Goal: Browse casually: Explore the website without a specific task or goal

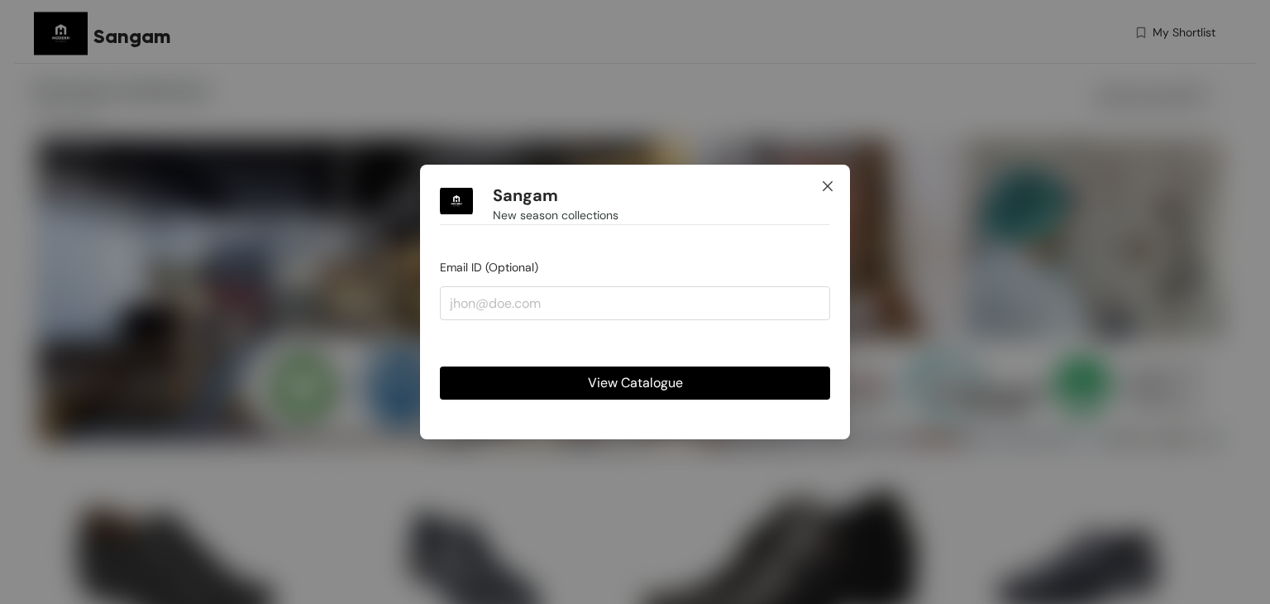
click at [823, 179] on icon "close" at bounding box center [827, 185] width 13 height 13
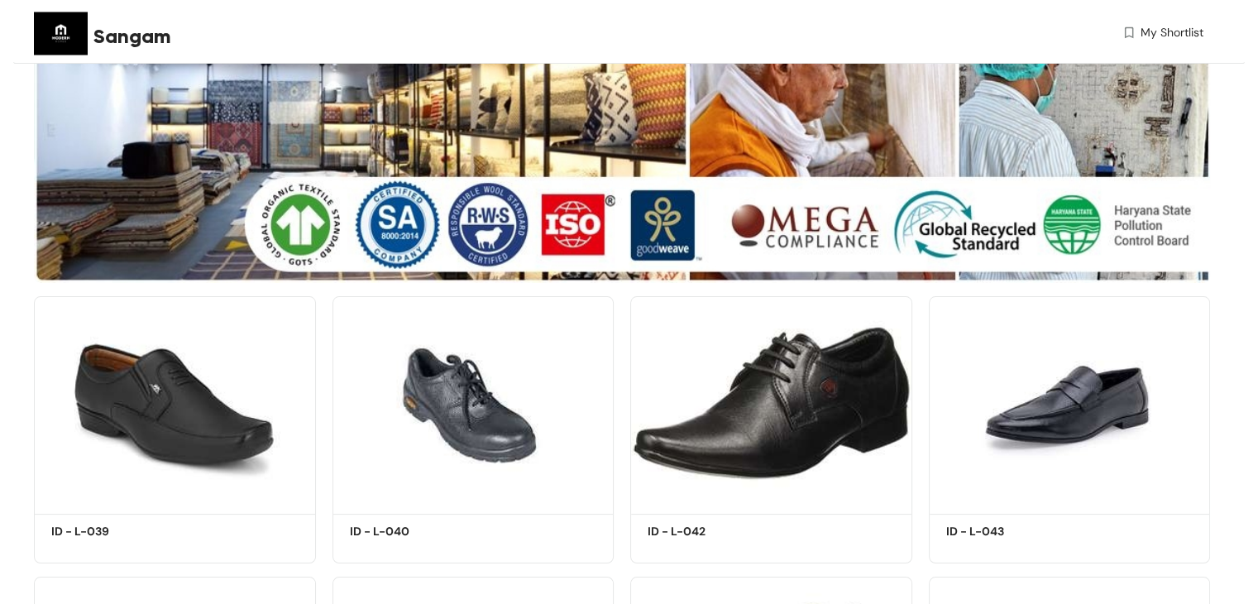
scroll to position [331, 0]
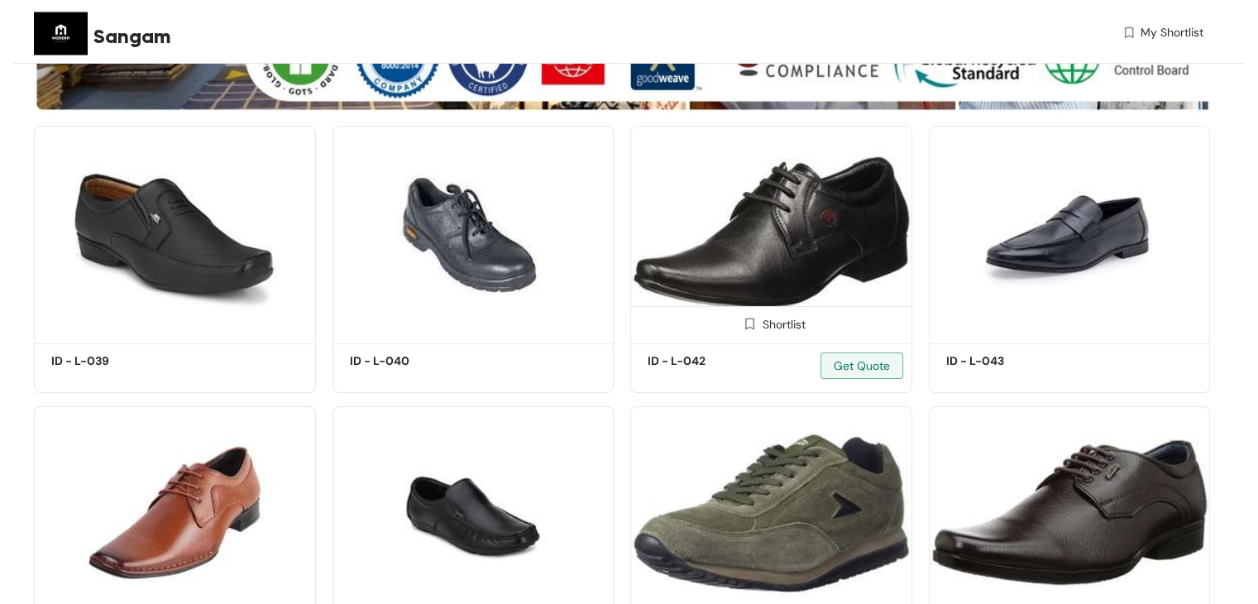
click at [782, 303] on img at bounding box center [771, 232] width 282 height 213
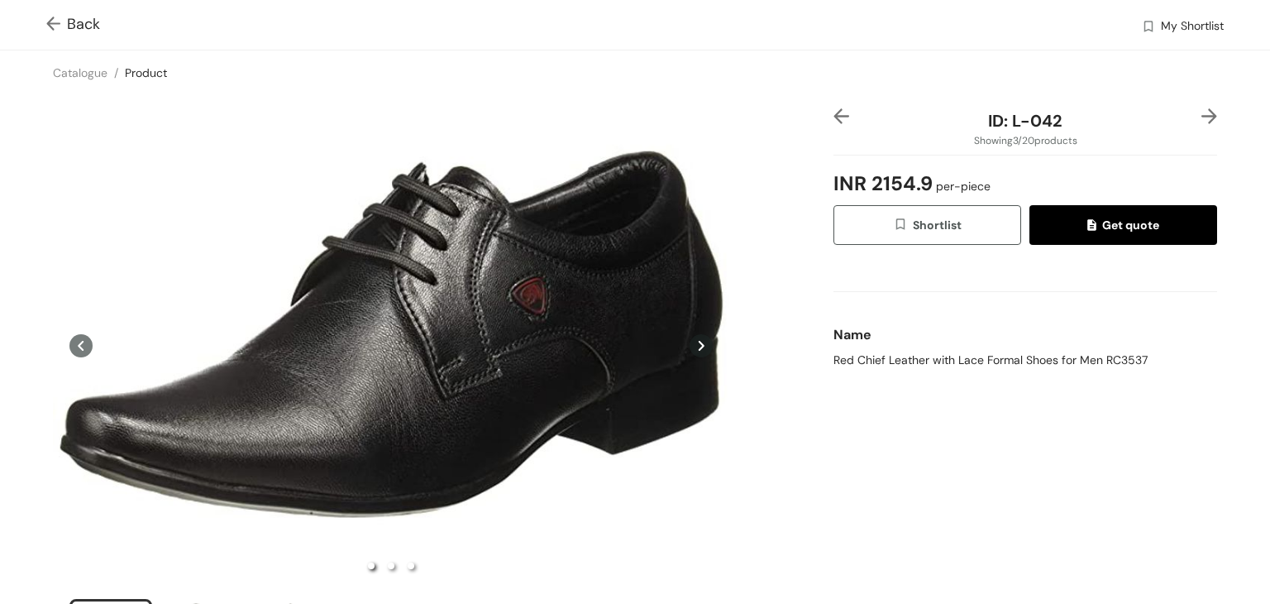
click at [17, 43] on div "Back My Shortlist" at bounding box center [635, 25] width 1270 height 50
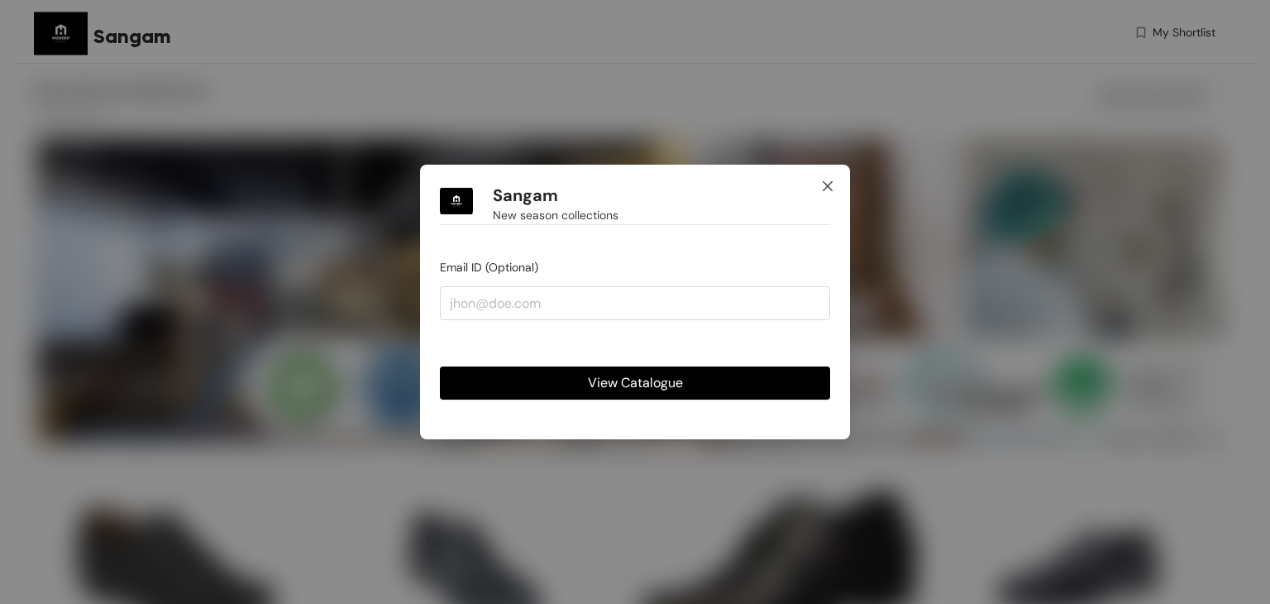
click at [821, 184] on icon "close" at bounding box center [827, 185] width 13 height 13
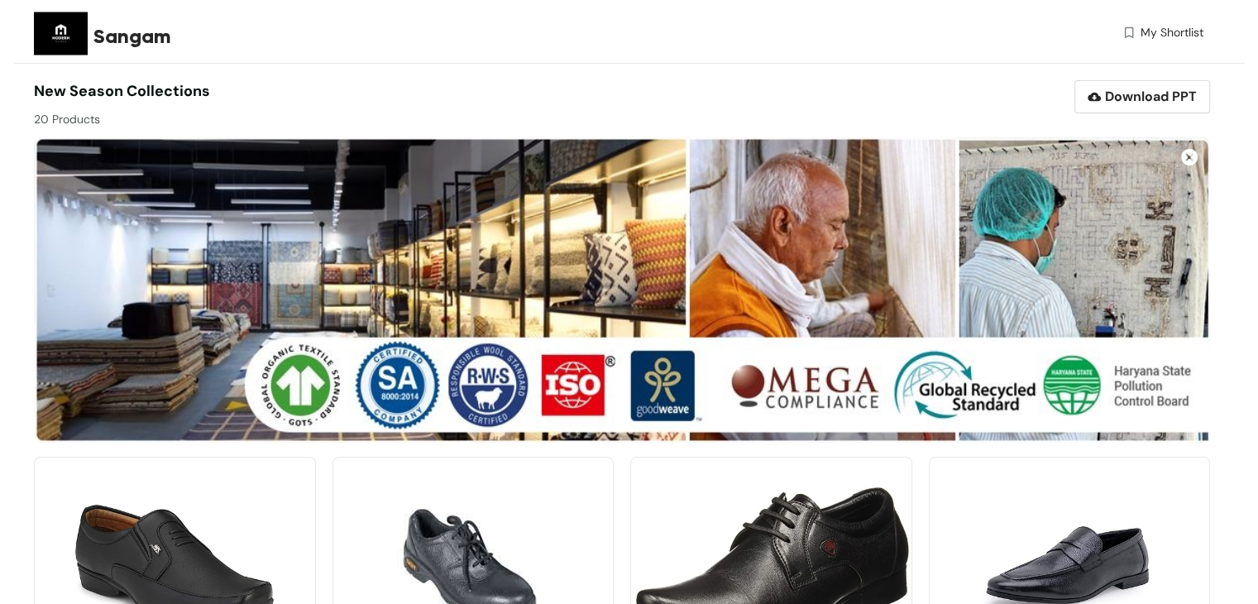
click at [844, 275] on img at bounding box center [622, 290] width 1176 height 306
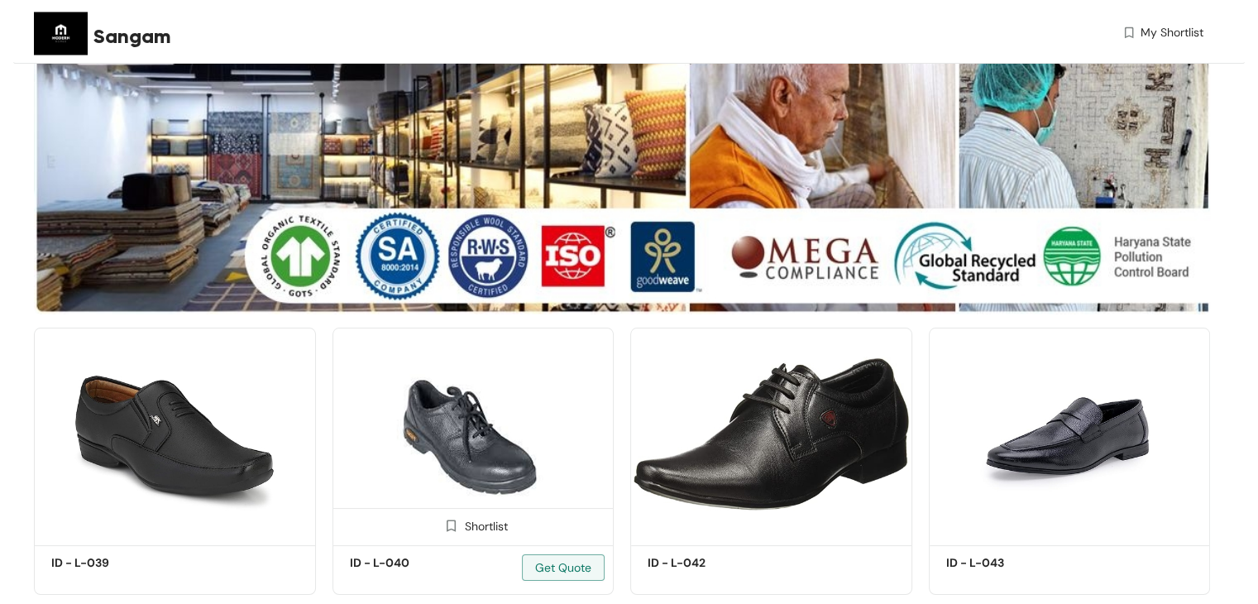
scroll to position [248, 0]
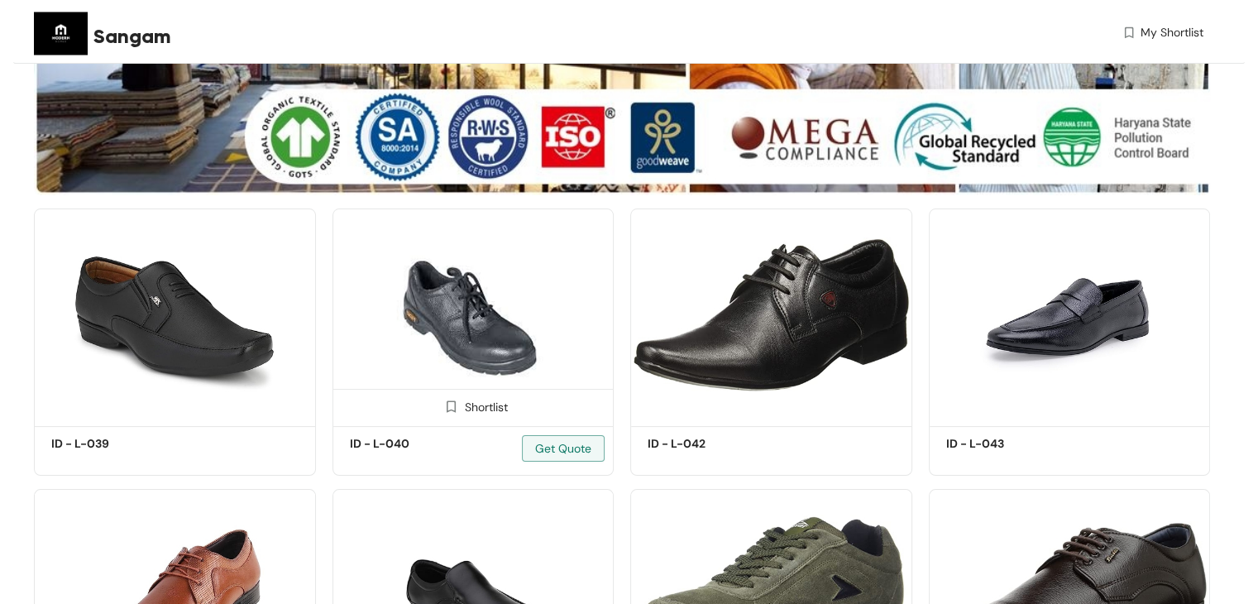
click at [499, 274] on img at bounding box center [473, 314] width 282 height 213
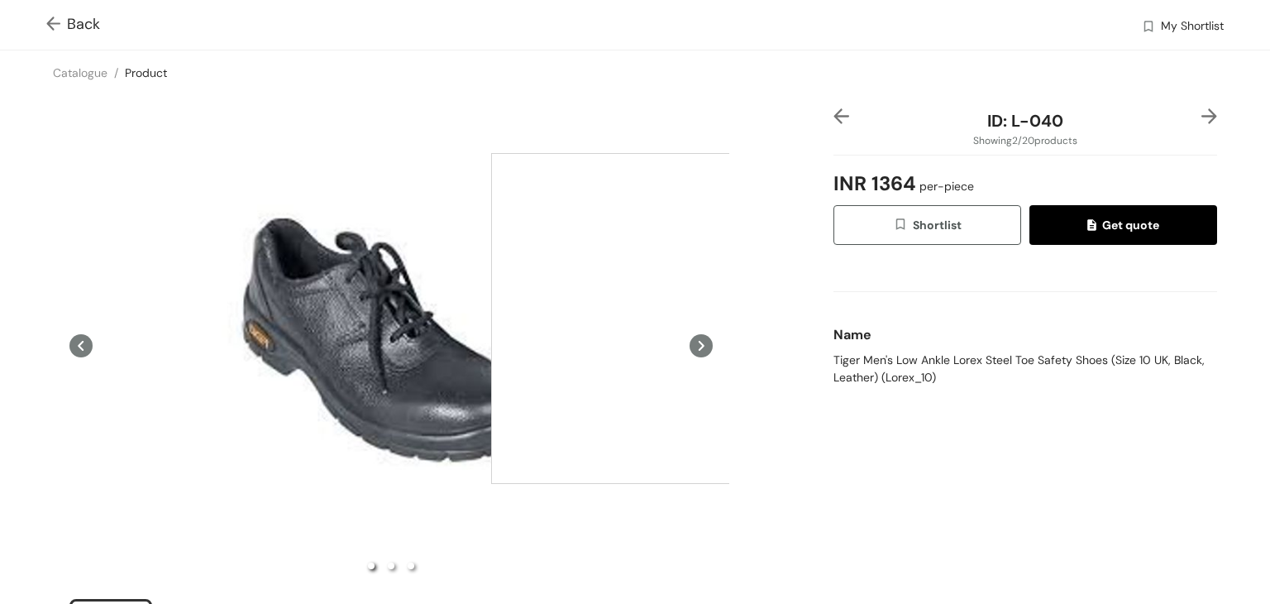
click at [691, 343] on icon at bounding box center [701, 345] width 23 height 23
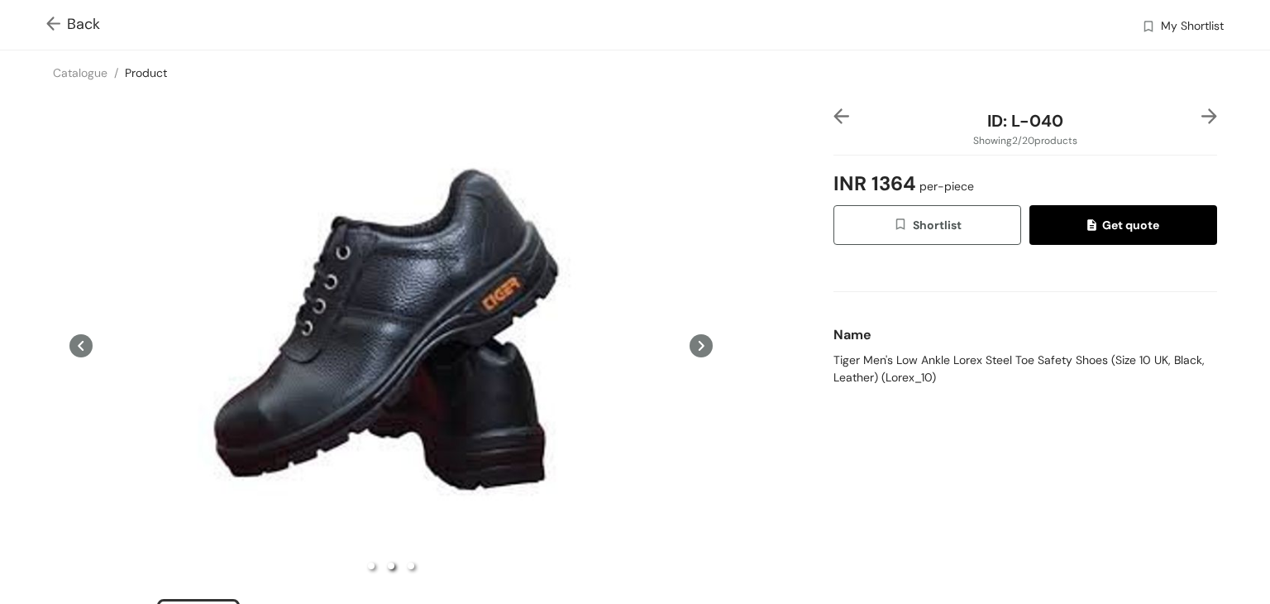
click at [697, 342] on icon at bounding box center [701, 345] width 23 height 23
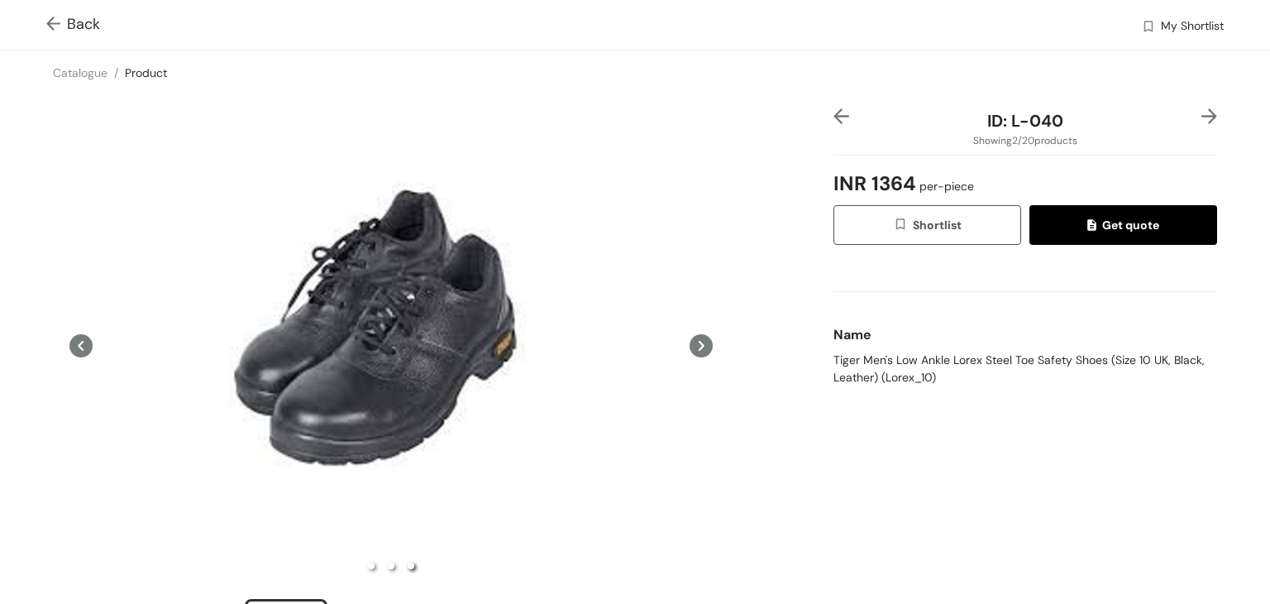
click at [146, 68] on link "Product" at bounding box center [146, 72] width 42 height 15
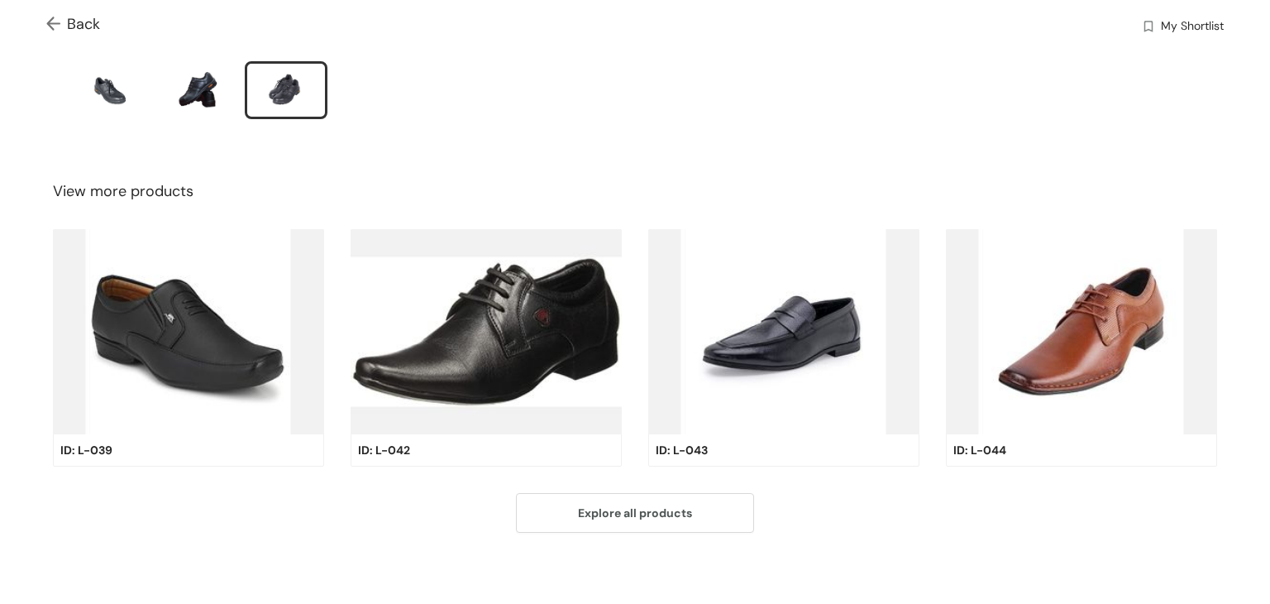
click at [518, 252] on img at bounding box center [486, 331] width 271 height 205
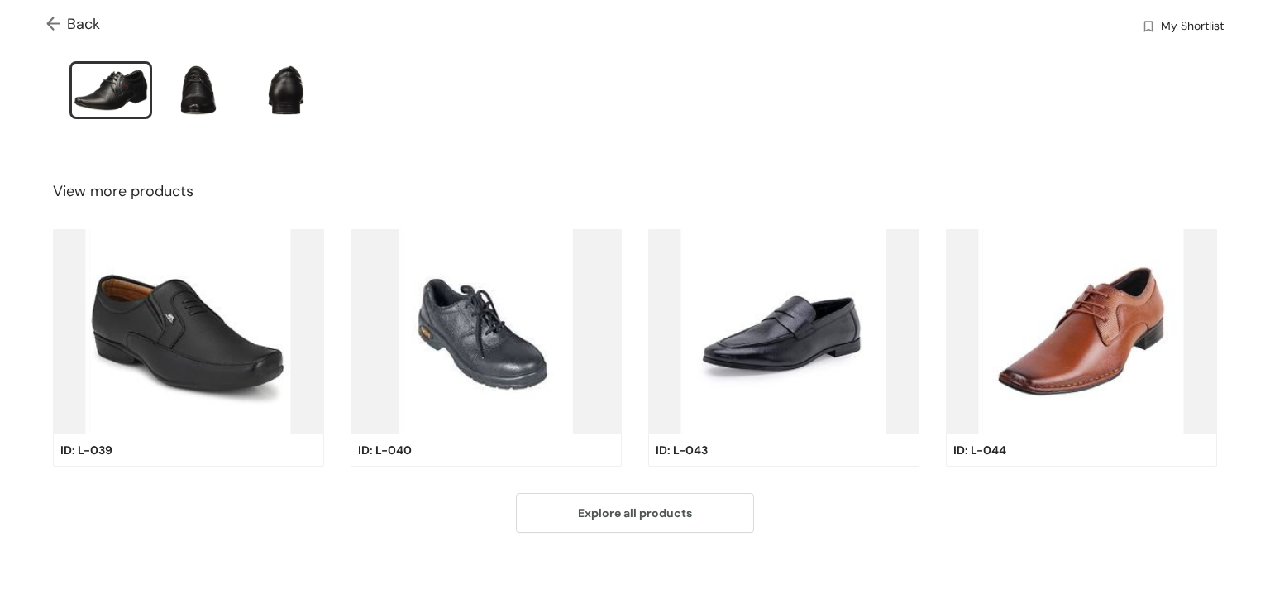
scroll to position [538, 0]
click at [648, 509] on span "Explore all products" at bounding box center [635, 513] width 114 height 18
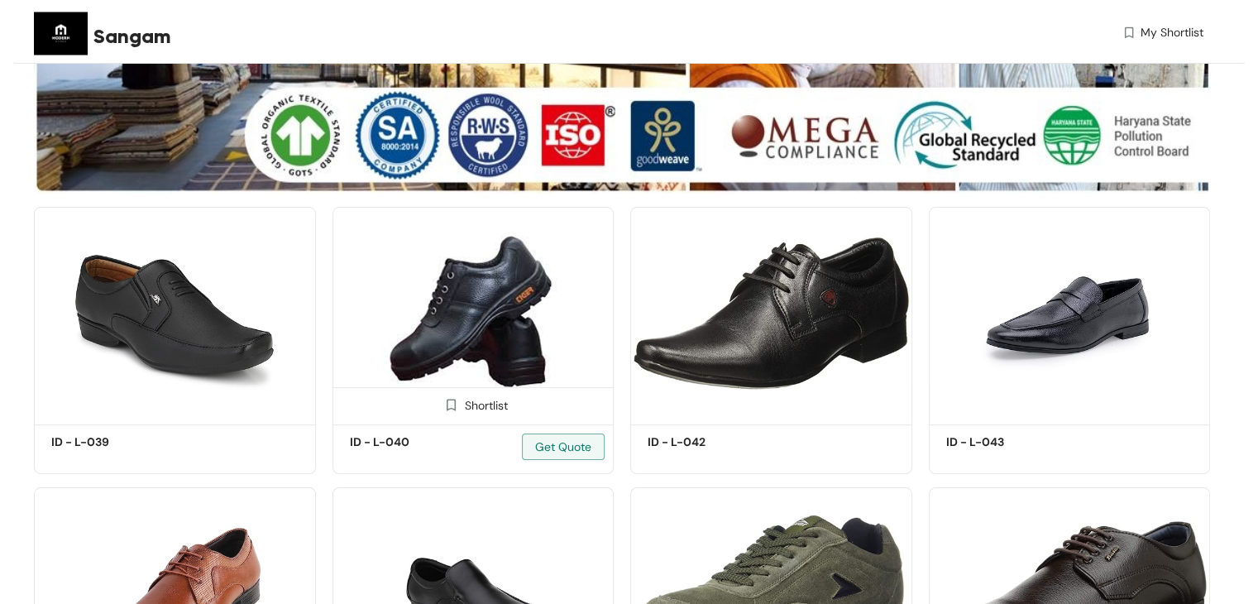
scroll to position [248, 0]
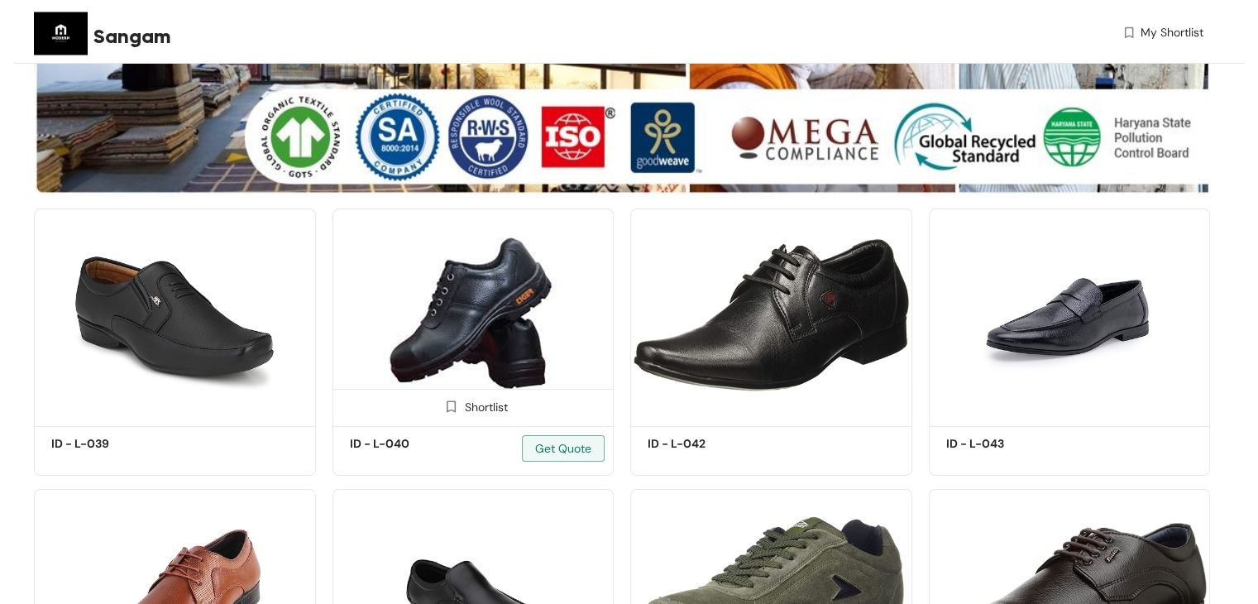
click at [573, 302] on img at bounding box center [473, 314] width 282 height 213
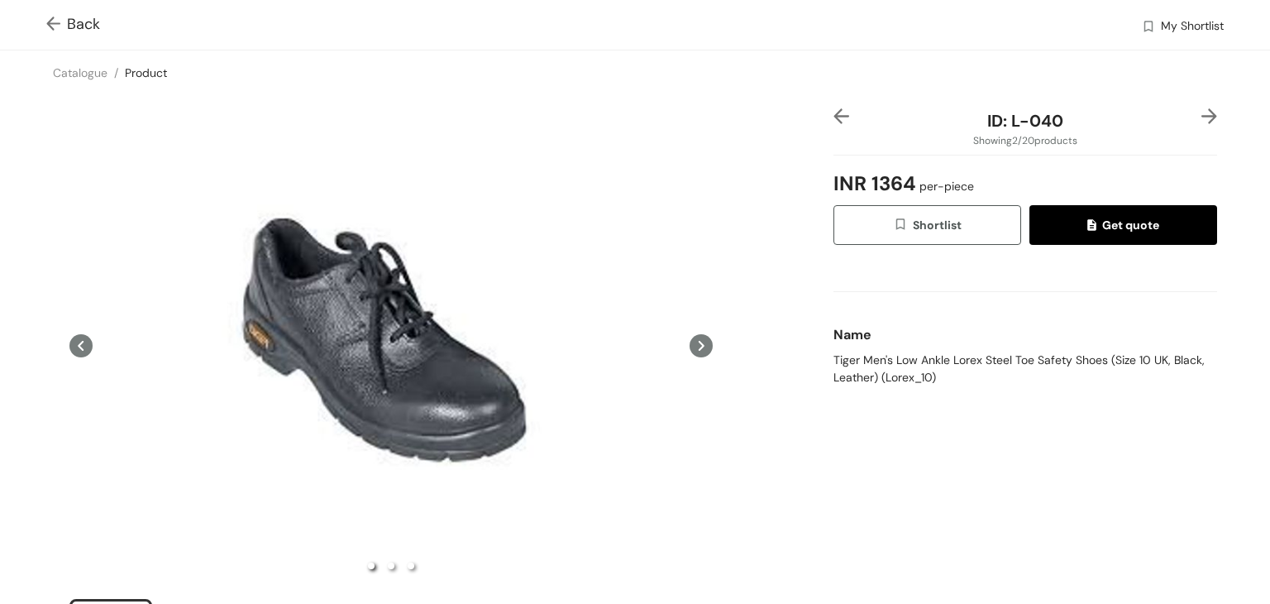
click at [691, 345] on icon at bounding box center [701, 345] width 23 height 23
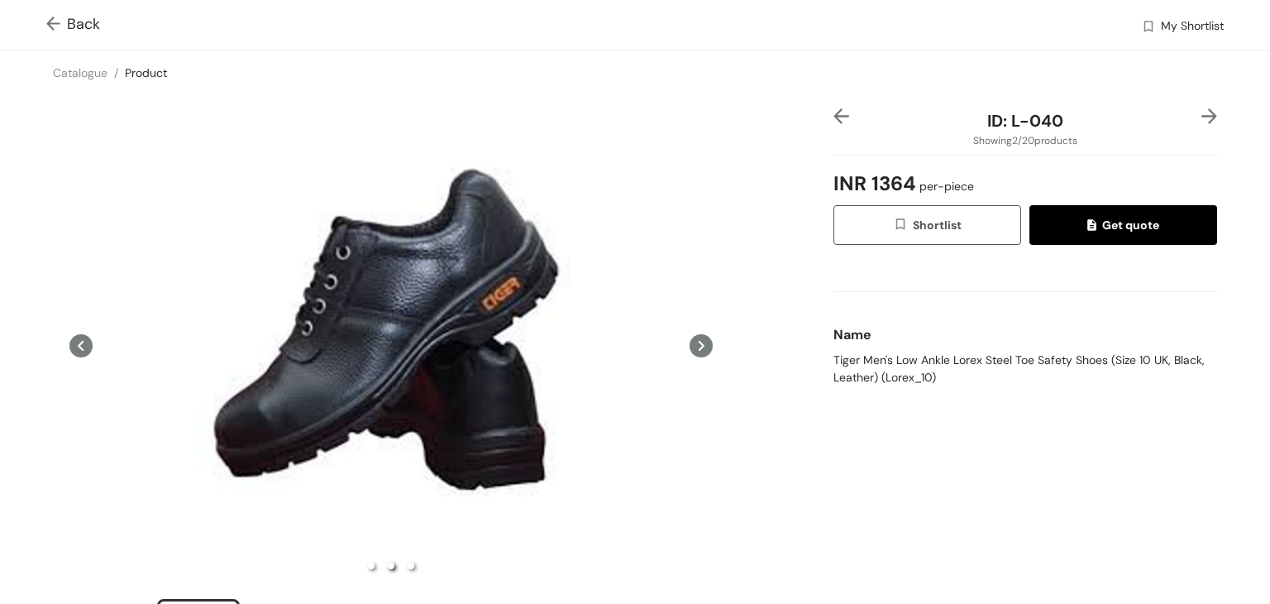
click at [691, 345] on icon at bounding box center [701, 345] width 23 height 23
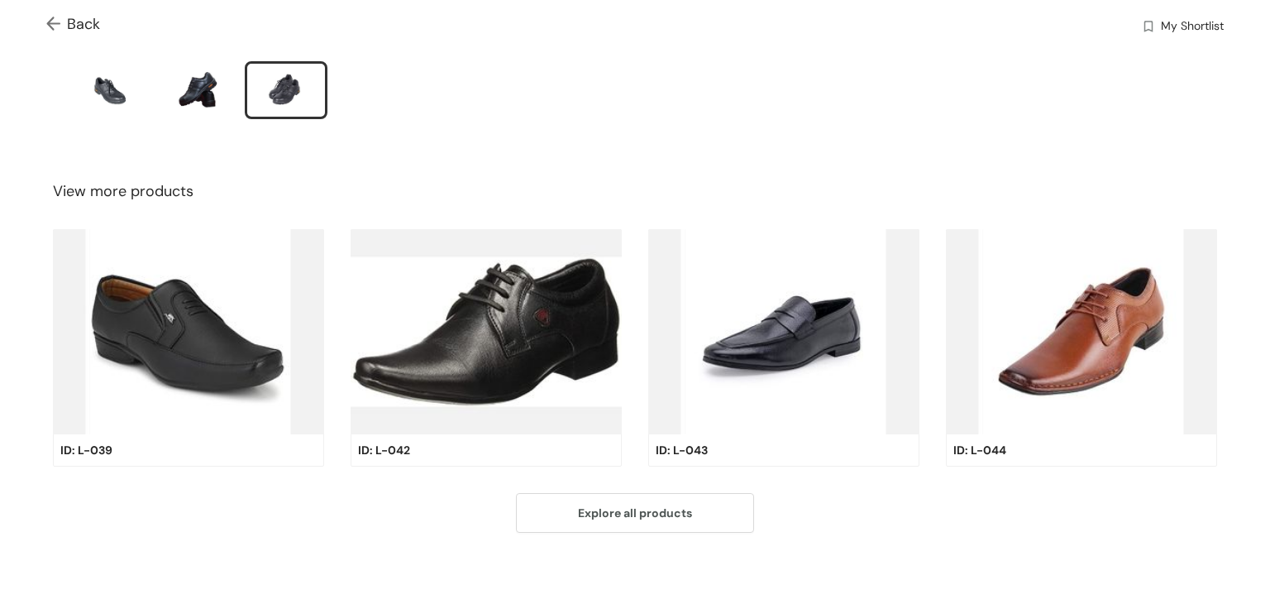
click at [779, 318] on img at bounding box center [783, 331] width 271 height 205
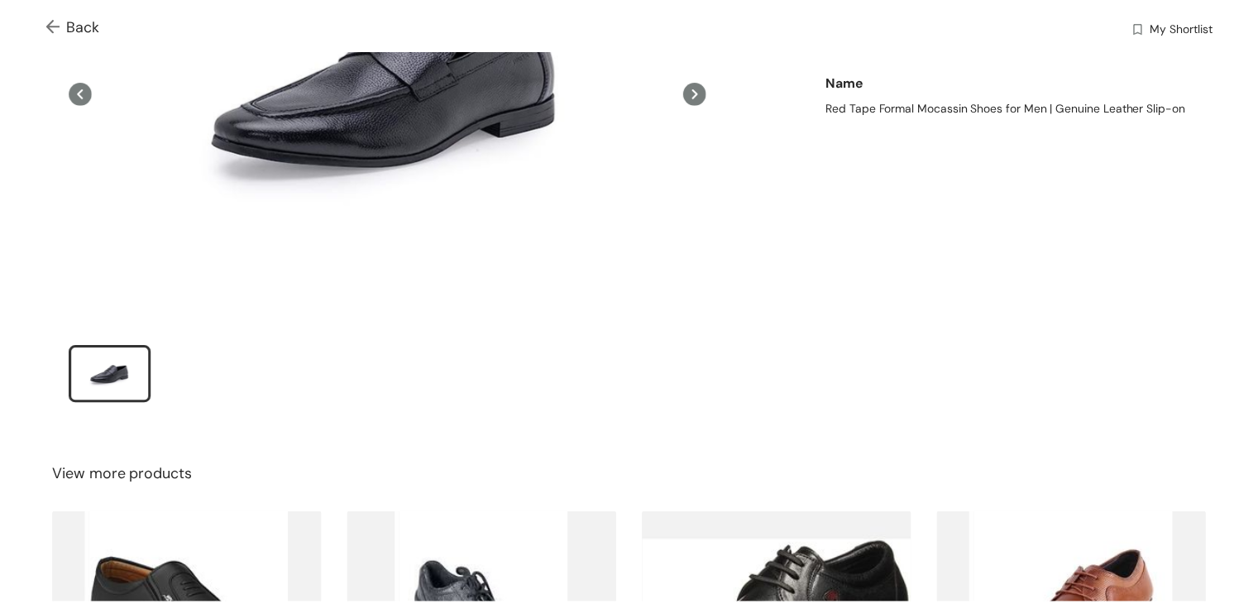
scroll to position [538, 0]
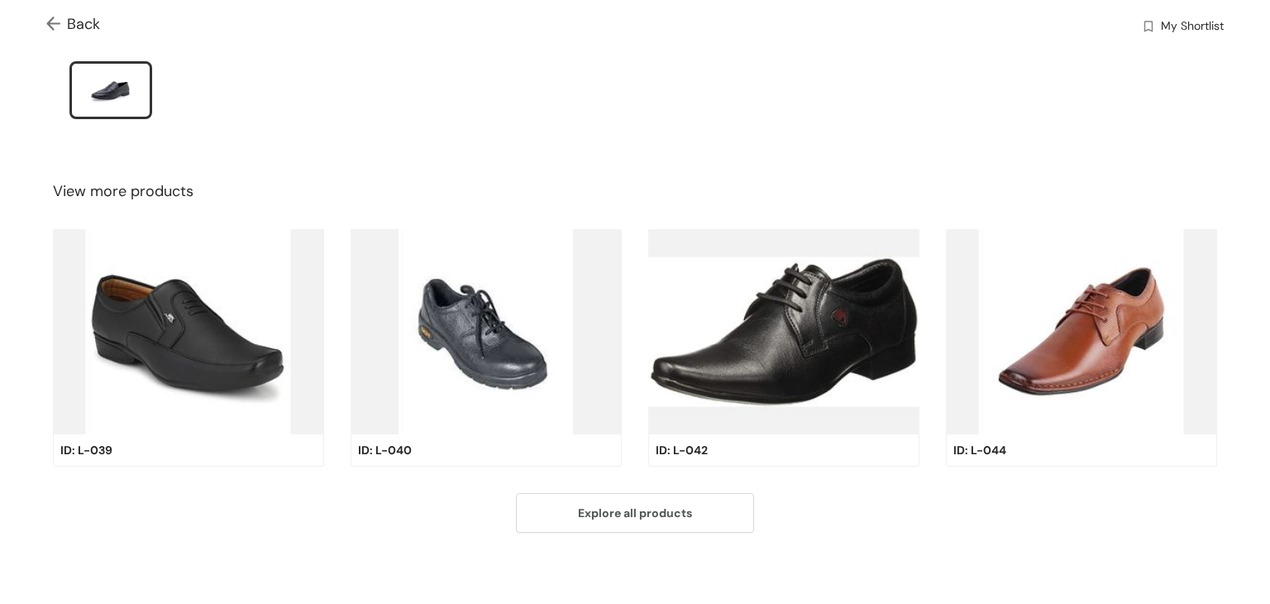
click at [471, 343] on img at bounding box center [486, 331] width 271 height 205
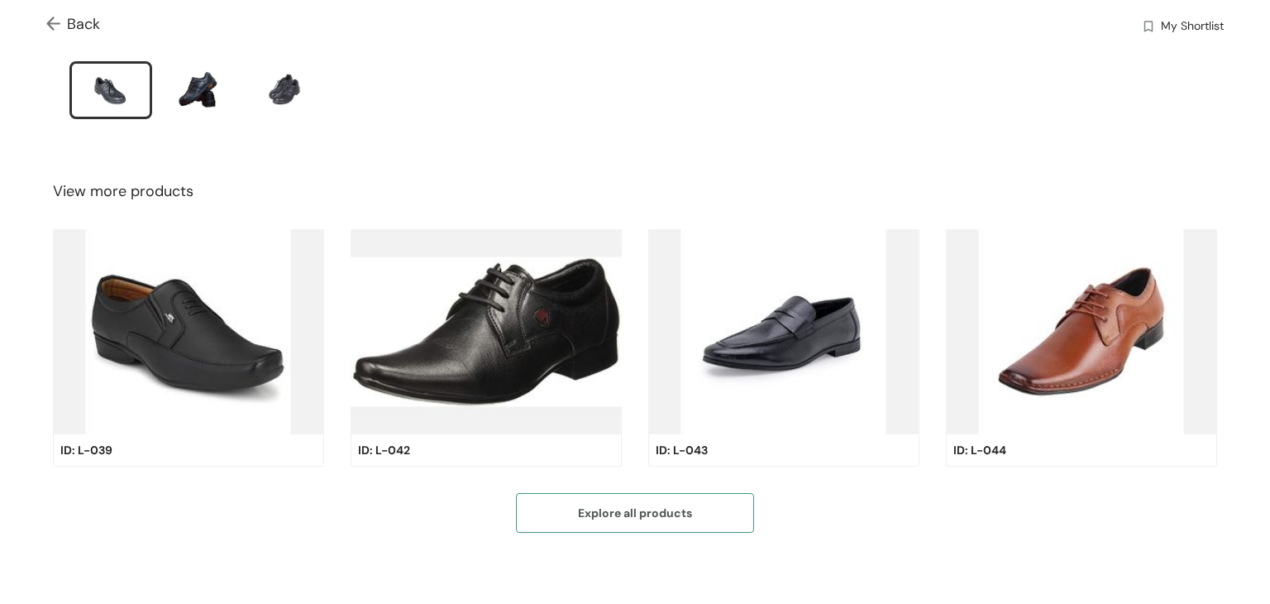
click at [621, 510] on span "Explore all products" at bounding box center [635, 513] width 114 height 18
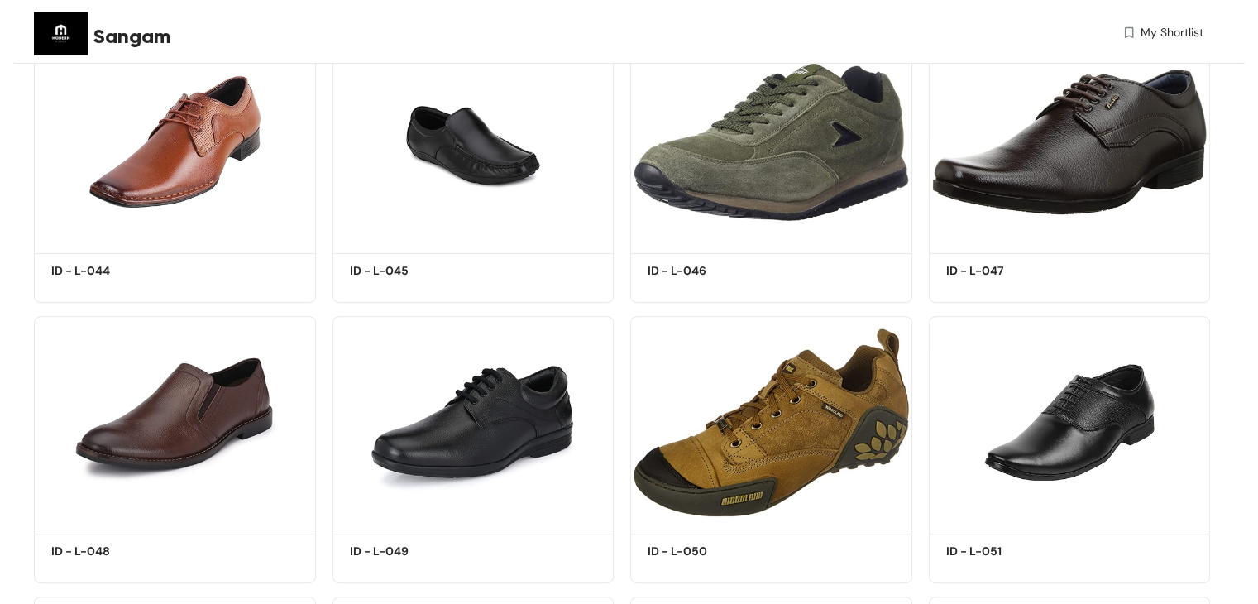
scroll to position [910, 0]
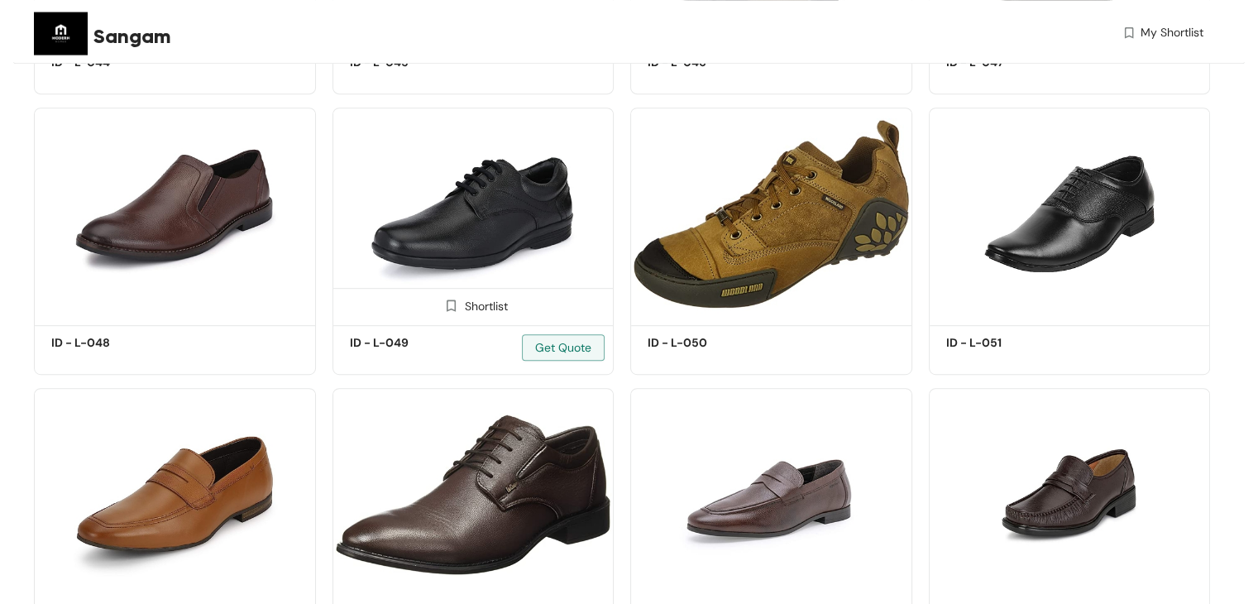
click at [513, 273] on img at bounding box center [473, 214] width 282 height 213
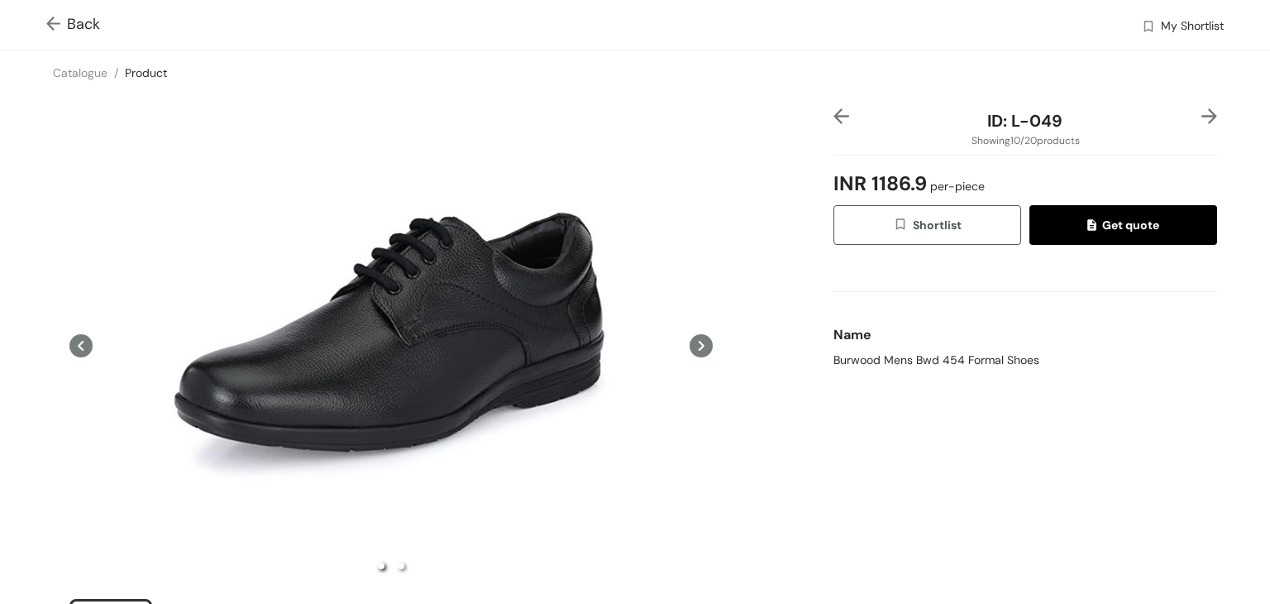
click at [699, 344] on icon at bounding box center [702, 346] width 6 height 10
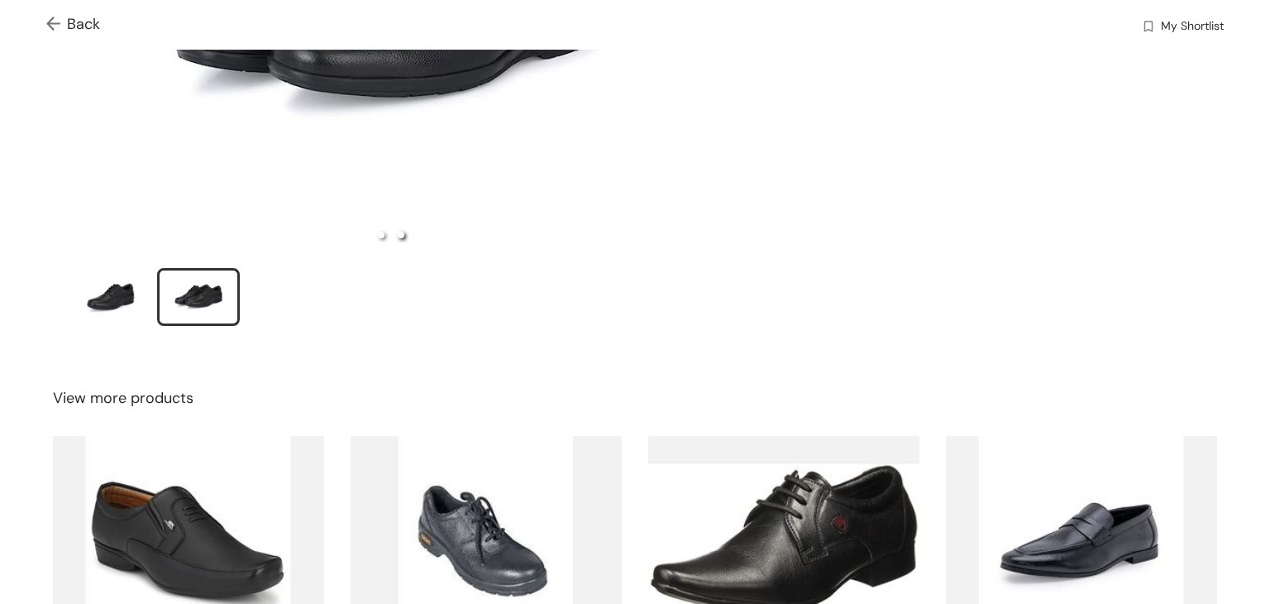
scroll to position [538, 0]
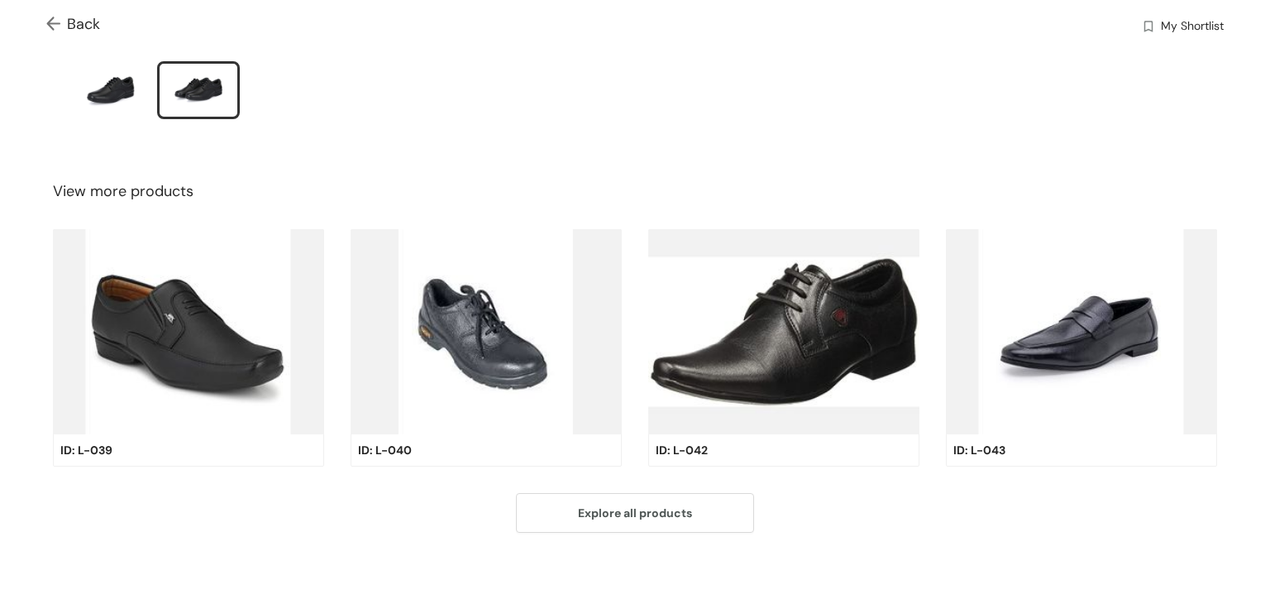
click at [763, 321] on img at bounding box center [783, 331] width 271 height 205
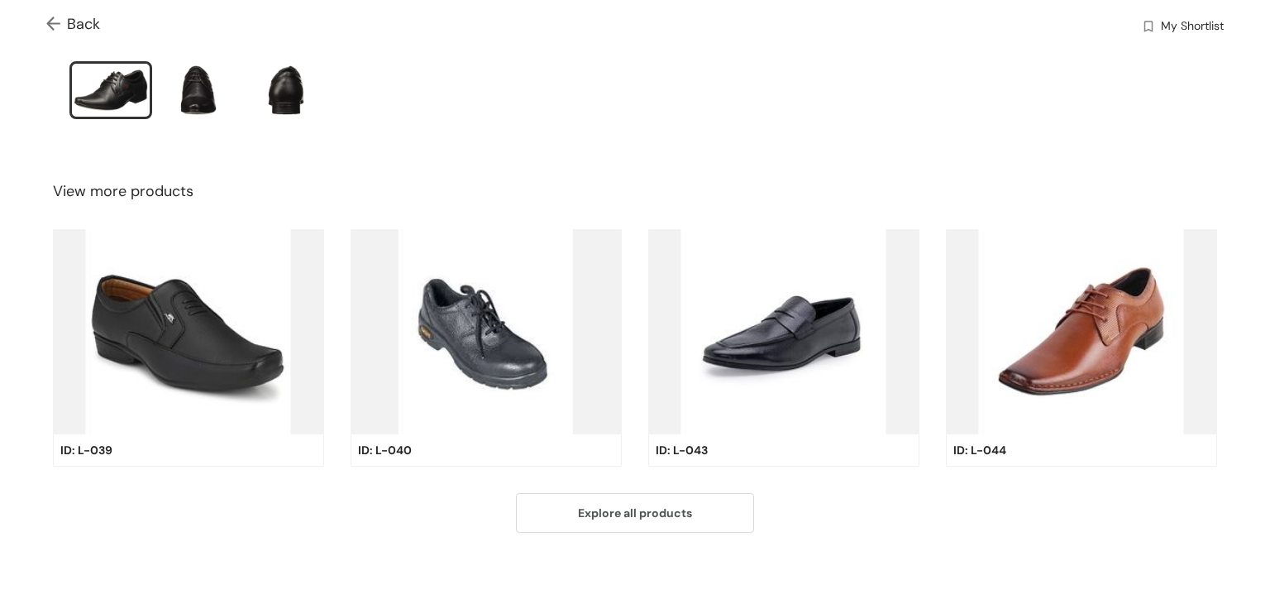
click at [600, 338] on img at bounding box center [486, 331] width 271 height 205
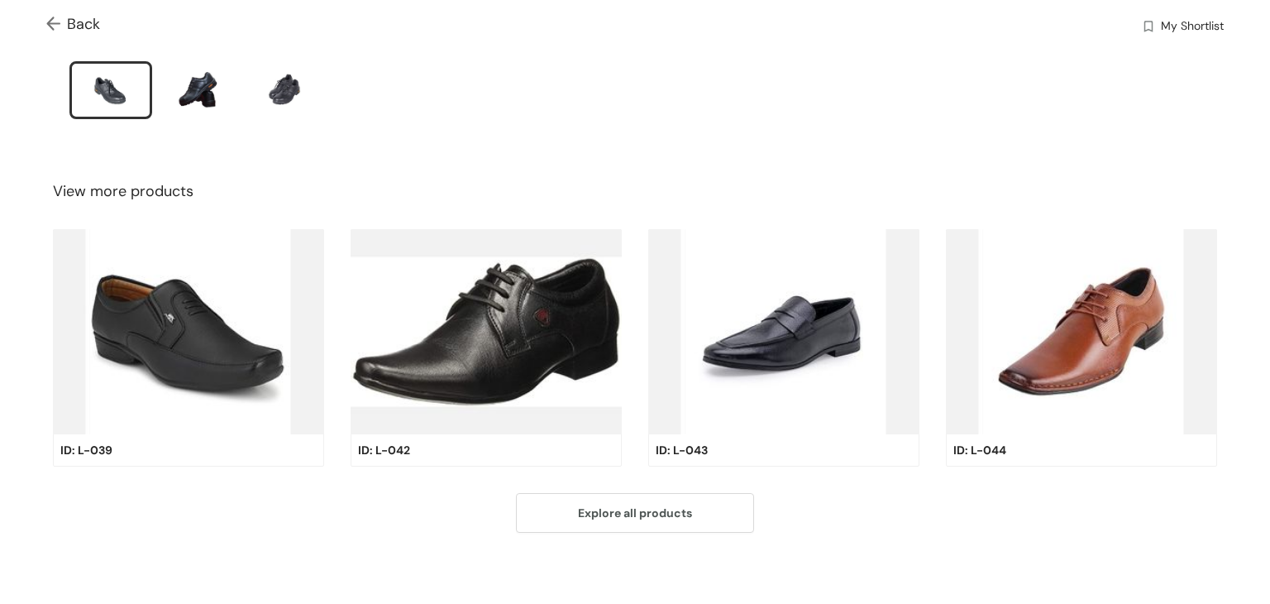
click at [261, 334] on img at bounding box center [188, 331] width 271 height 205
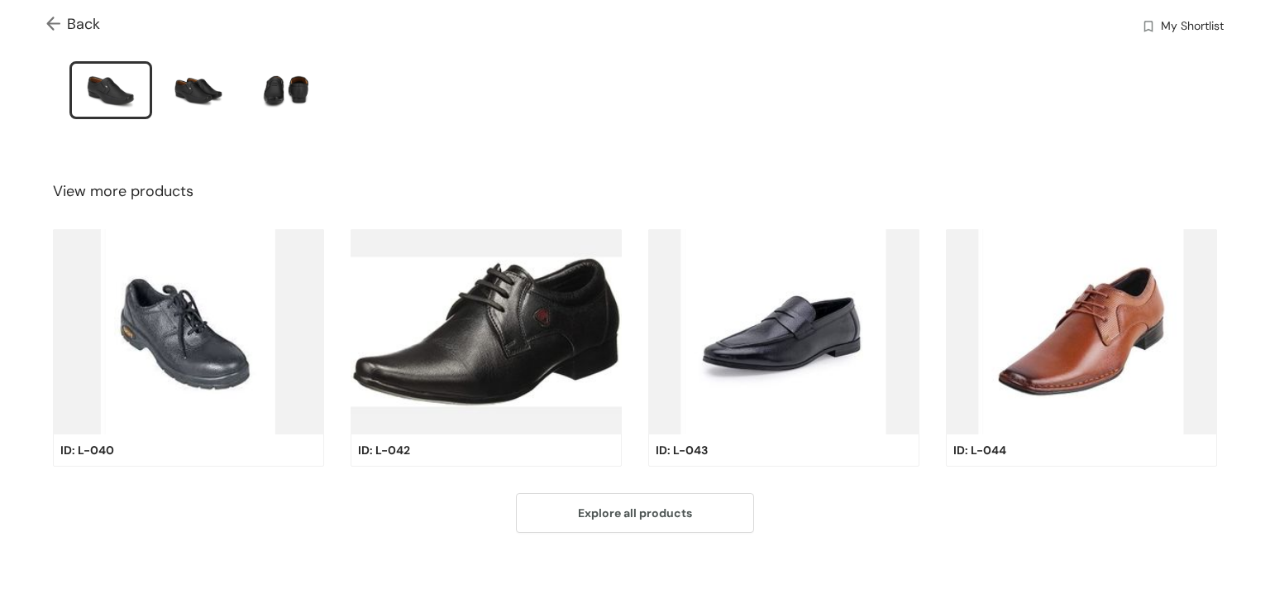
click at [1011, 392] on img at bounding box center [1081, 331] width 271 height 205
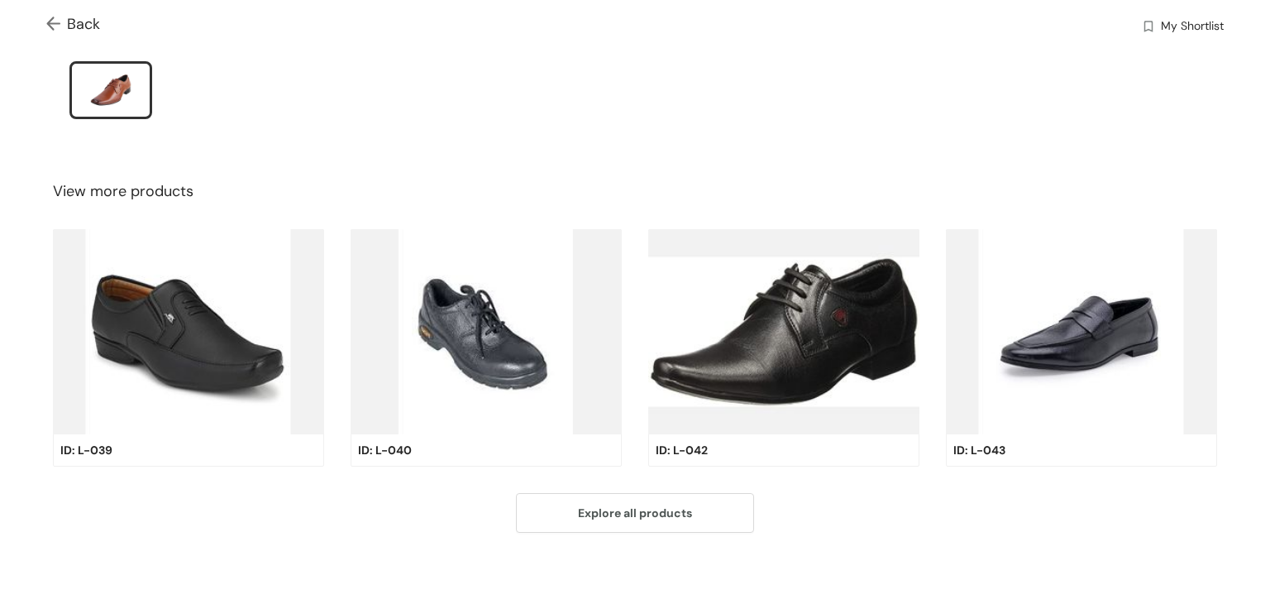
click at [595, 345] on img at bounding box center [486, 331] width 271 height 205
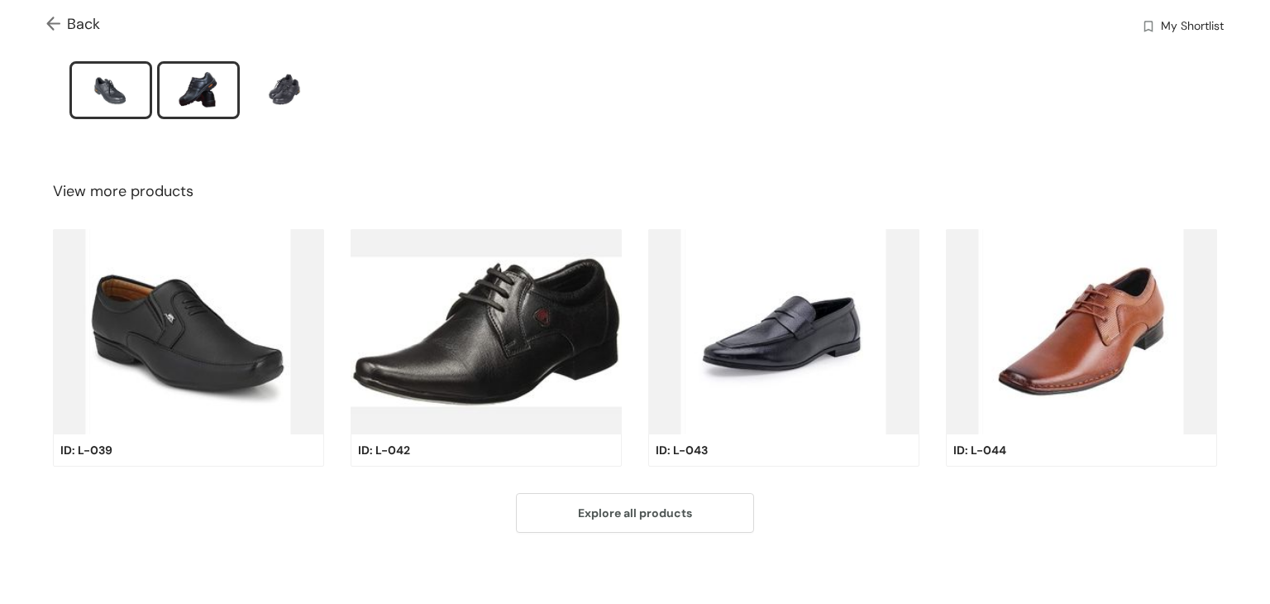
click at [179, 100] on div "slide item 2" at bounding box center [198, 90] width 74 height 50
click at [280, 84] on div "slide item 3" at bounding box center [286, 90] width 74 height 50
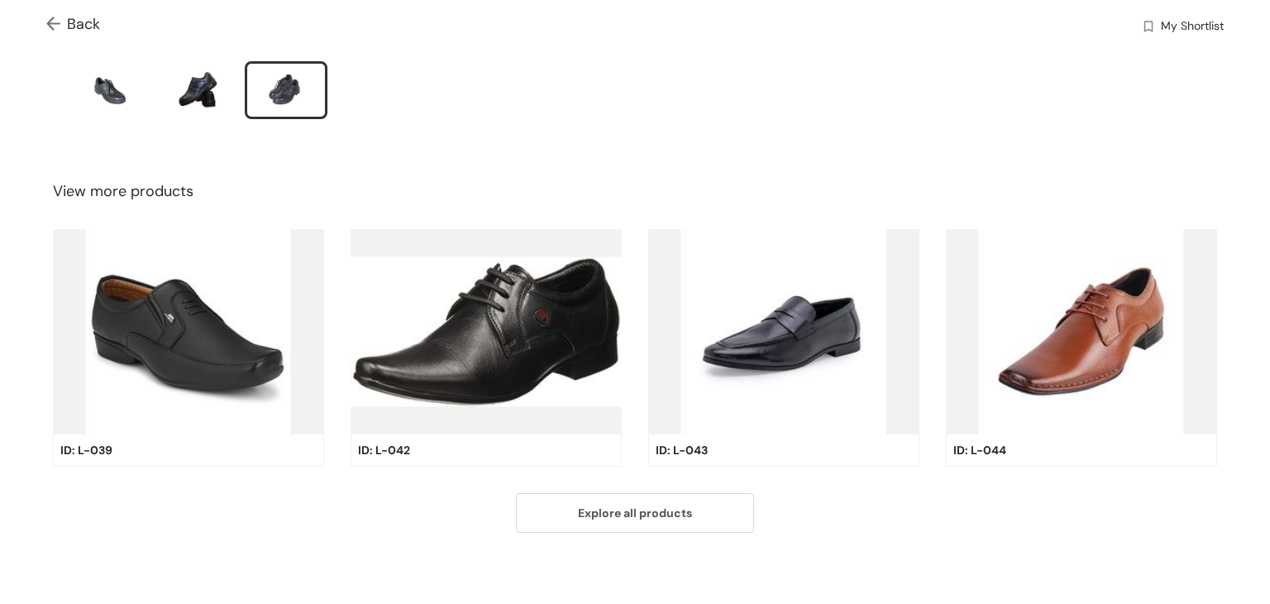
click at [622, 481] on div "Back My Shortlist Catalogue / Product / ID: L-040 Showing 2 / 20 products INR 1…" at bounding box center [635, 36] width 1270 height 1149
click at [628, 504] on span "Explore all products" at bounding box center [635, 513] width 114 height 18
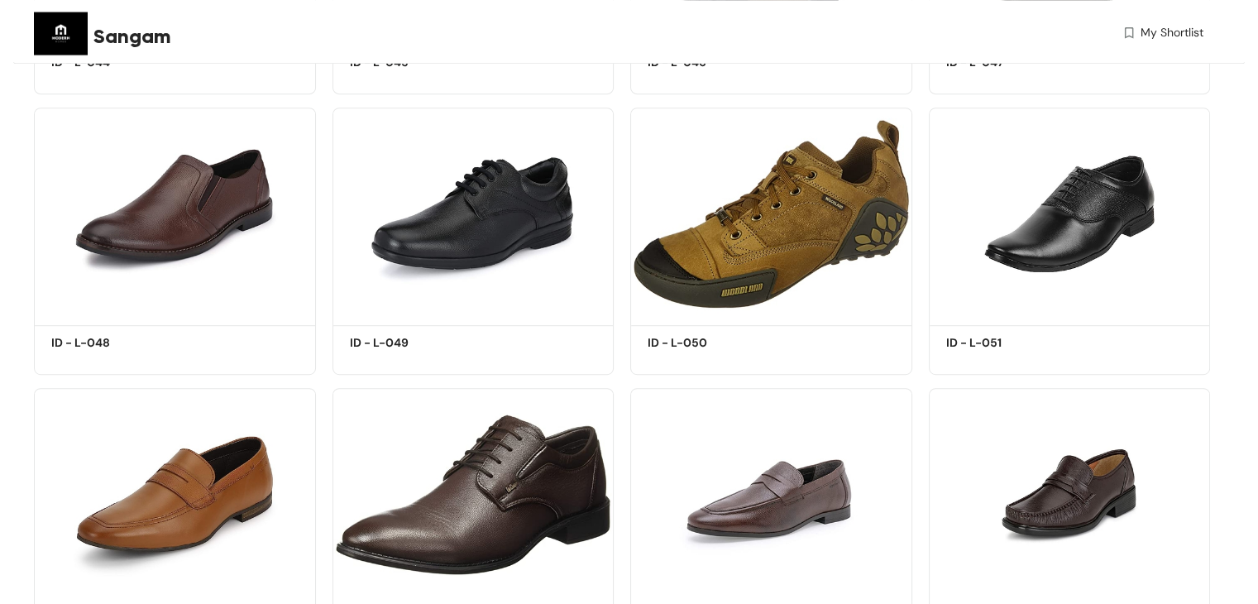
scroll to position [1158, 0]
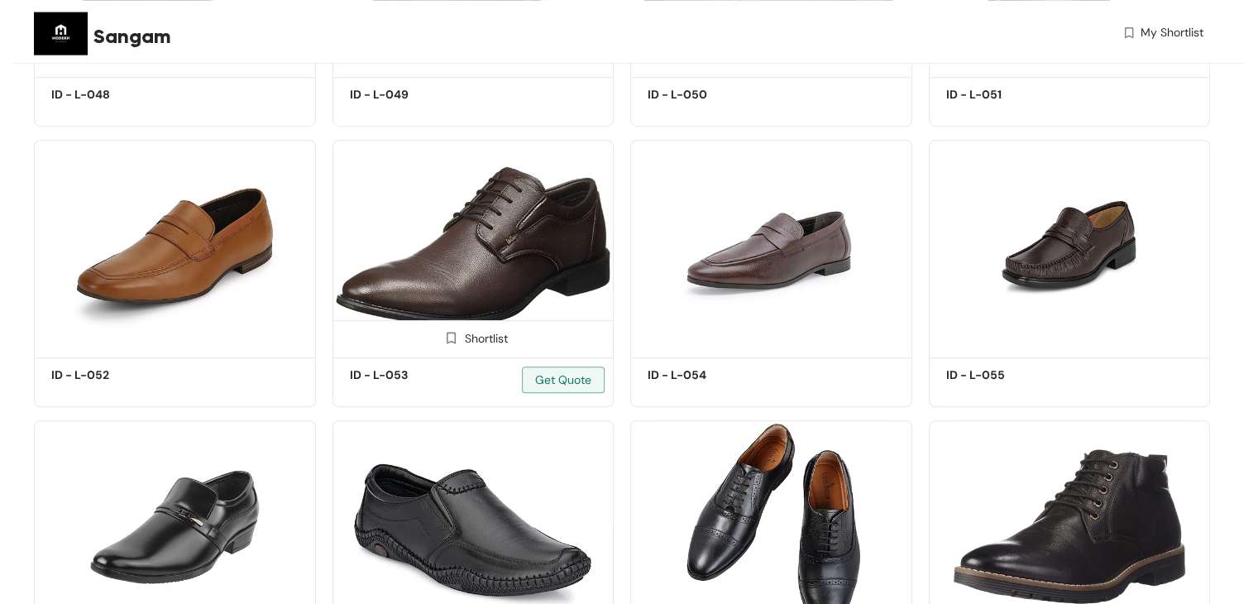
click at [524, 268] on img at bounding box center [473, 246] width 282 height 213
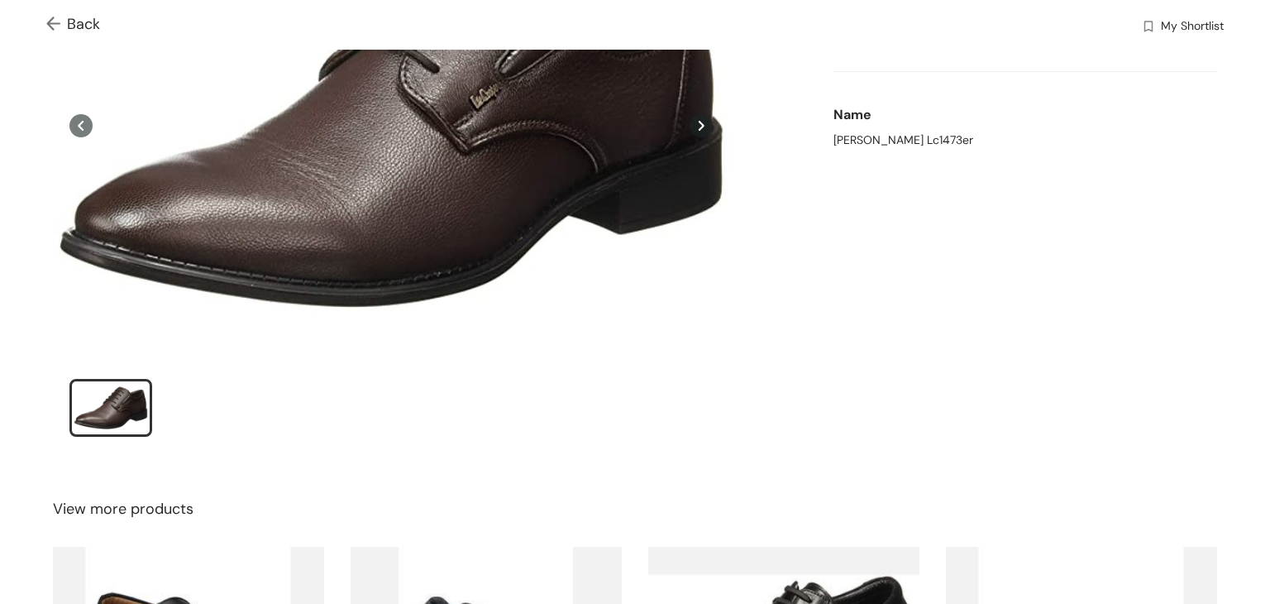
scroll to position [83, 0]
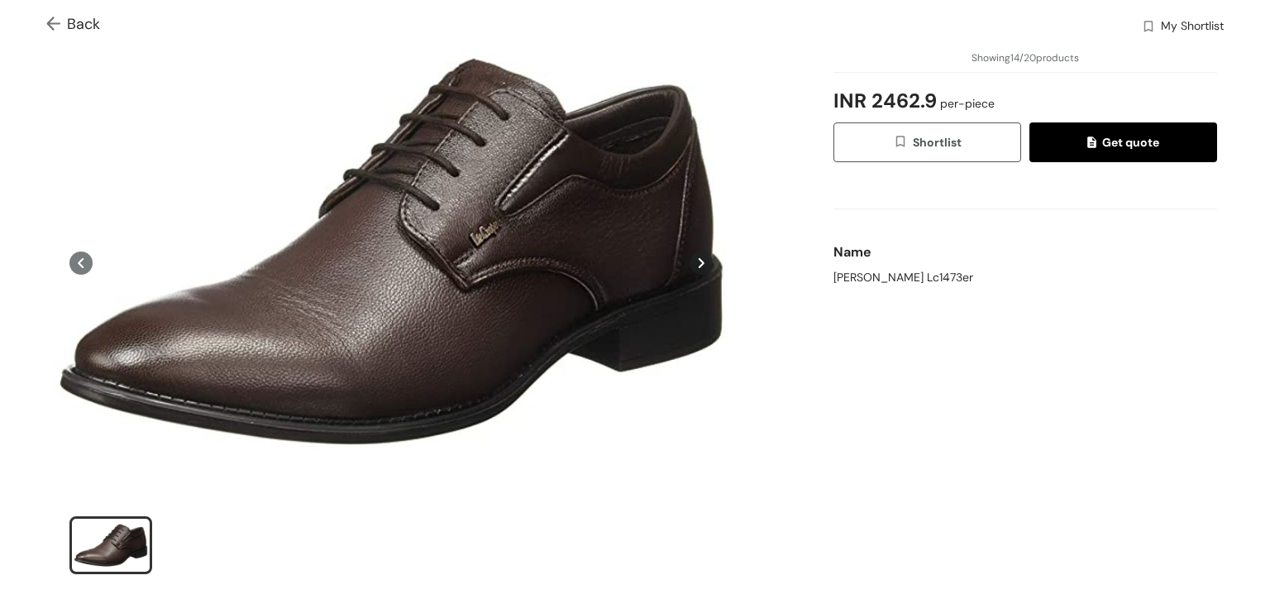
click at [85, 265] on icon at bounding box center [80, 262] width 23 height 23
click at [79, 260] on icon at bounding box center [81, 263] width 6 height 10
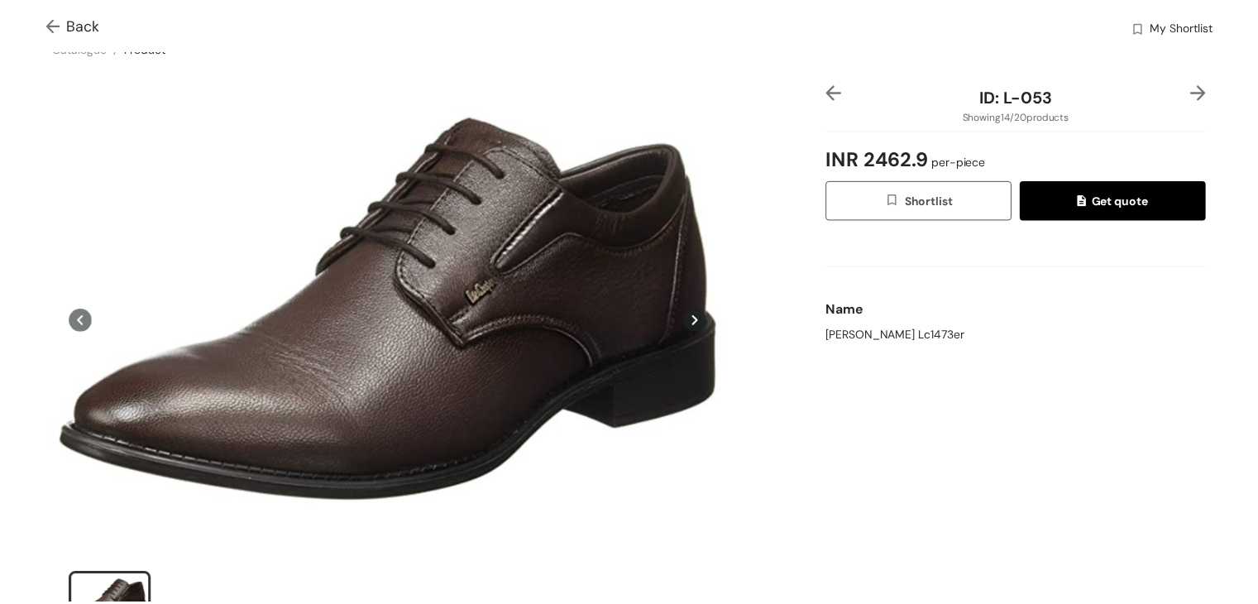
scroll to position [0, 0]
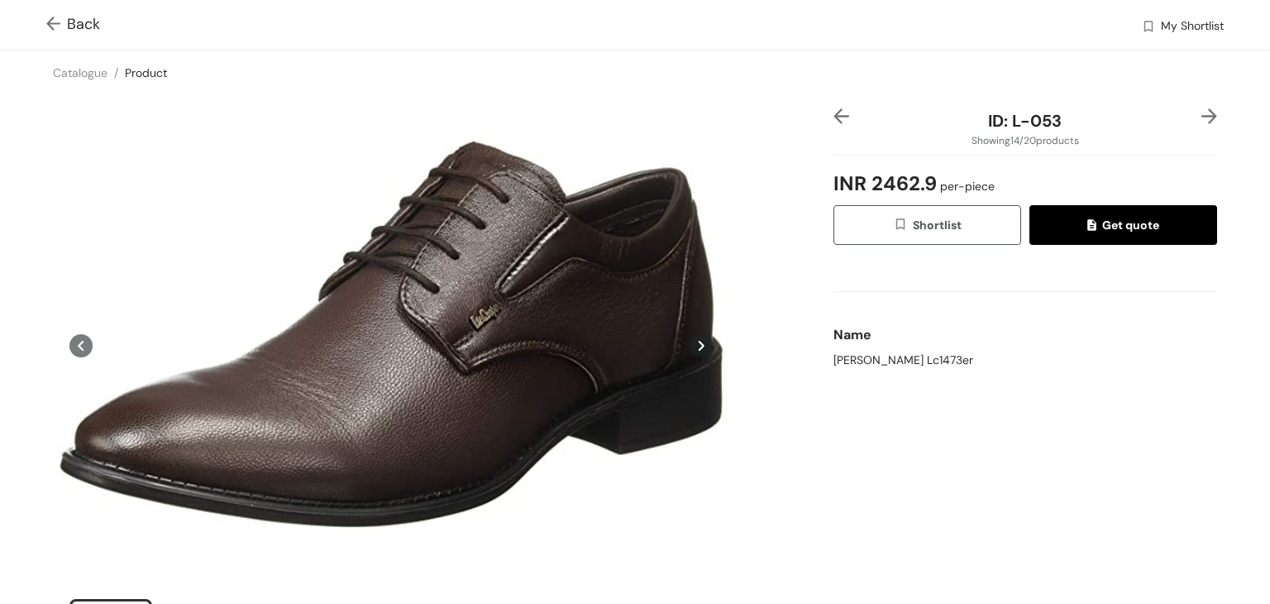
click at [82, 342] on icon at bounding box center [80, 345] width 23 height 23
click at [91, 22] on span "Back" at bounding box center [73, 24] width 54 height 22
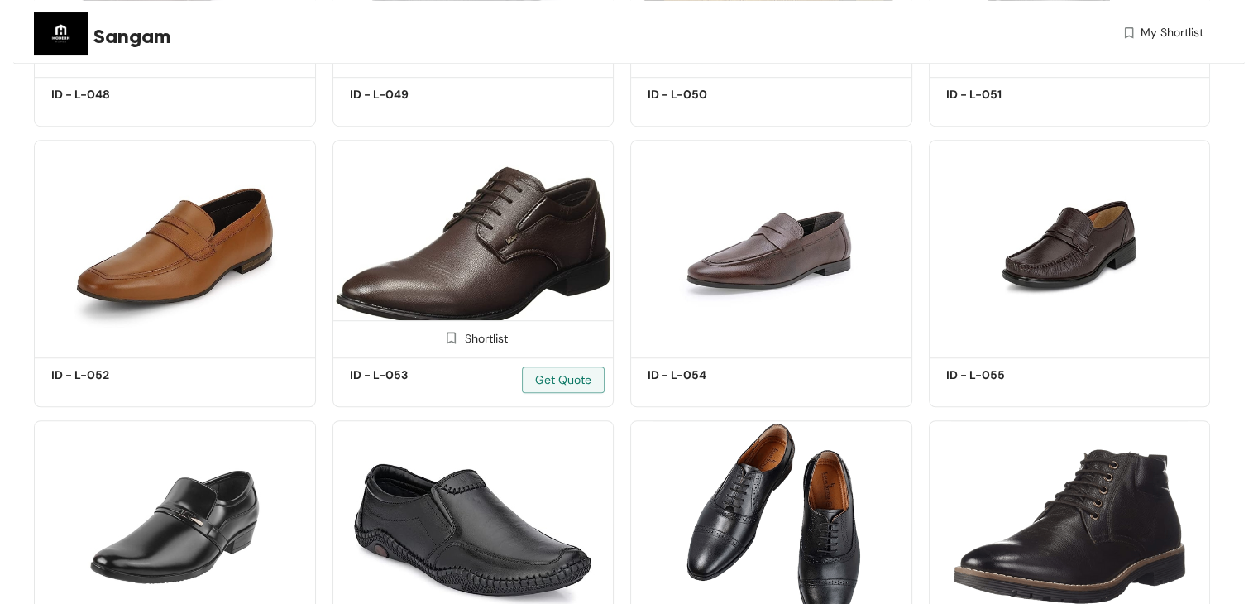
scroll to position [1297, 0]
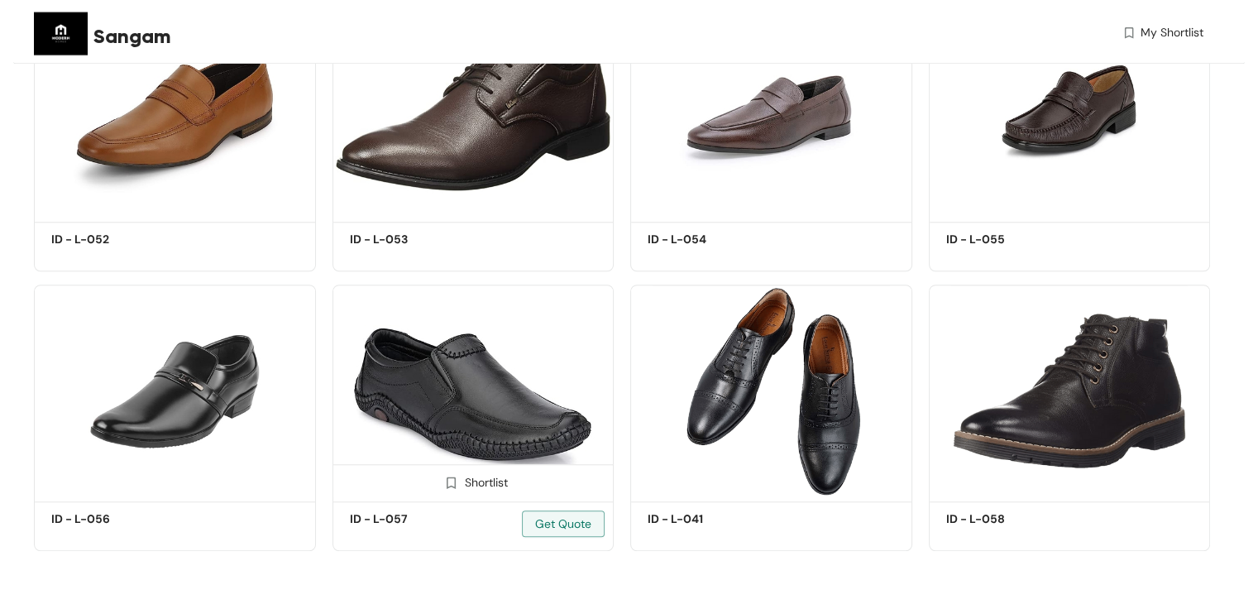
click at [551, 355] on img at bounding box center [473, 390] width 282 height 213
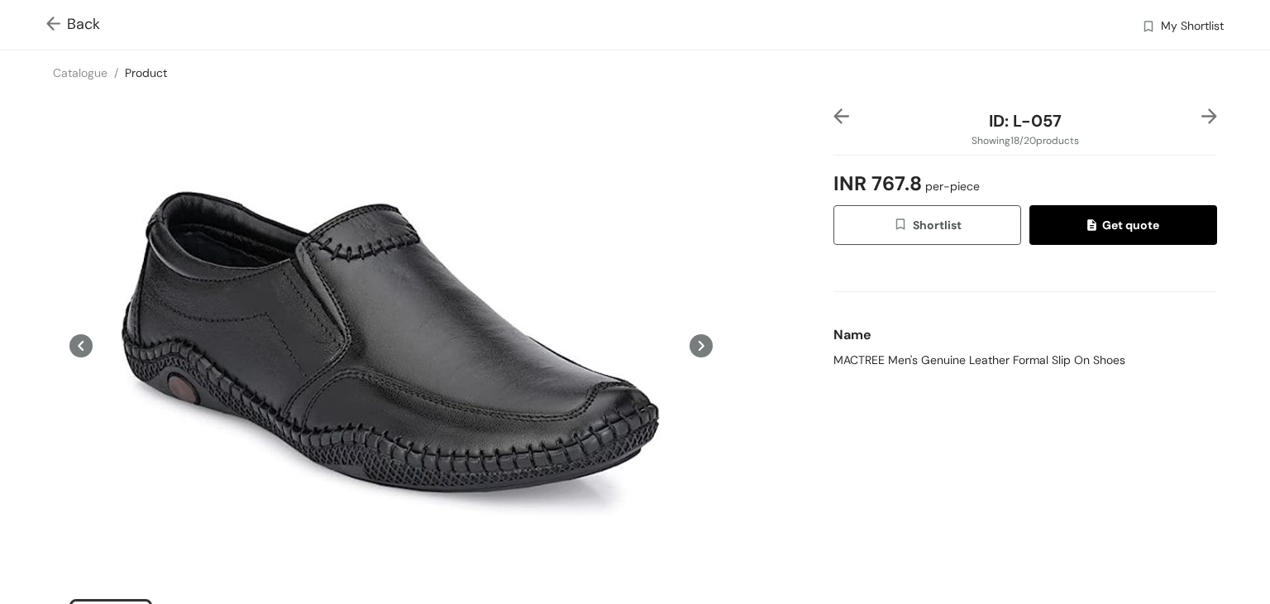
click at [691, 341] on icon at bounding box center [701, 345] width 23 height 23
click at [80, 345] on icon at bounding box center [81, 346] width 6 height 10
click at [72, 21] on span "Back" at bounding box center [73, 24] width 54 height 22
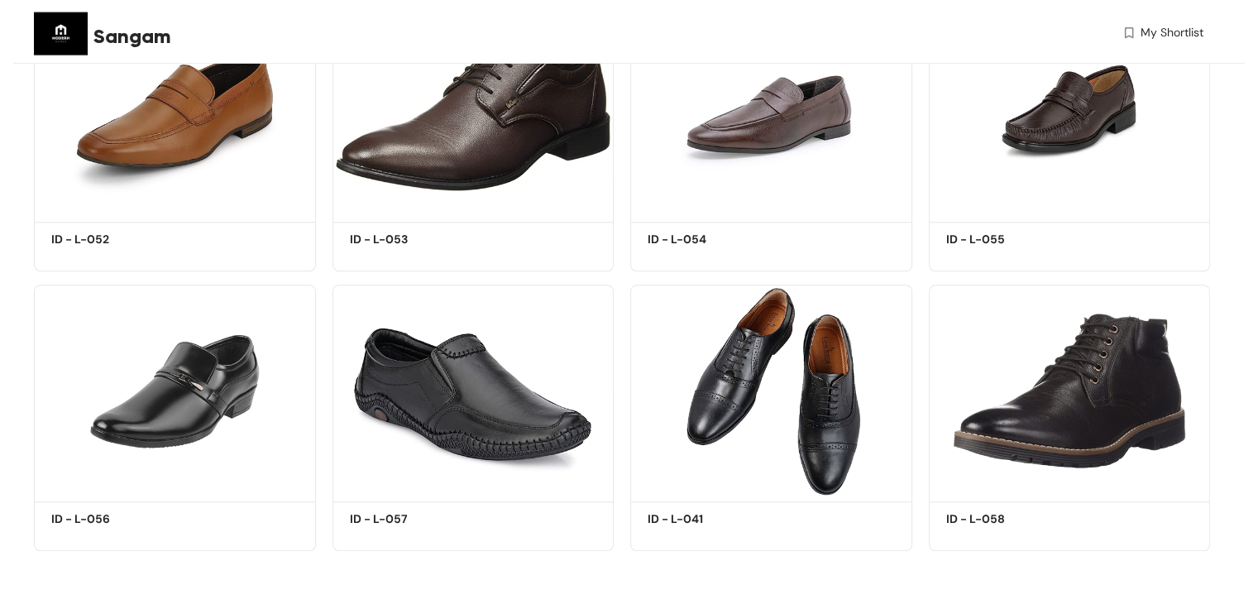
scroll to position [1297, 0]
click at [111, 32] on span "Sangam" at bounding box center [132, 37] width 78 height 30
click at [75, 37] on img at bounding box center [61, 34] width 54 height 54
